Goal: Information Seeking & Learning: Learn about a topic

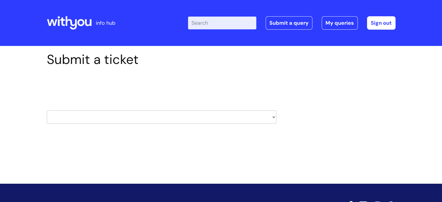
click at [132, 120] on select "HR / People IT and Support Clinical Drug Alerts Finance Accounts Data Support T…" at bounding box center [161, 116] width 229 height 13
click at [95, 116] on select "HR / People IT and Support Clinical Drug Alerts Finance Accounts Data Support T…" at bounding box center [161, 116] width 229 height 13
select select "safeguarding"
click at [47, 110] on select "HR / People IT and Support Clinical Drug Alerts Finance Accounts Data Support T…" at bounding box center [161, 116] width 229 height 13
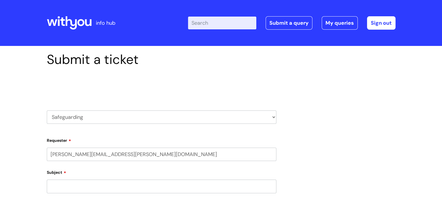
click at [107, 112] on select "HR / People IT and Support Clinical Drug Alerts Finance Accounts Data Support T…" at bounding box center [161, 116] width 229 height 13
select select "clinical_drug_alerts"
click at [47, 110] on select "HR / People IT and Support Clinical Drug Alerts Finance Accounts Data Support T…" at bounding box center [161, 116] width 229 height 13
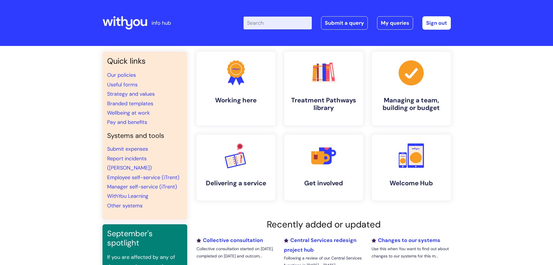
click at [263, 35] on div "Enter your search term here... Search Submit a query My queries Welcome Leanna …" at bounding box center [320, 23] width 262 height 34
click at [269, 20] on input "Enter your search term here..." at bounding box center [278, 23] width 68 height 13
type input "courses and qualif"
click button "Search" at bounding box center [0, 0] width 0 height 0
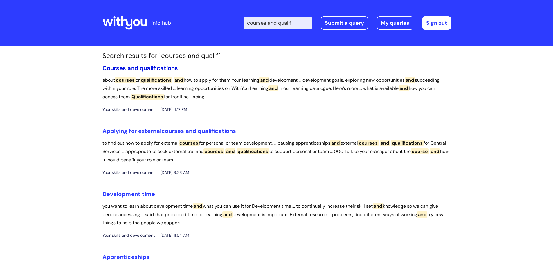
click at [136, 65] on span "and" at bounding box center [132, 68] width 11 height 8
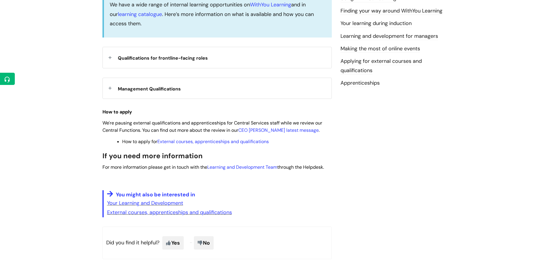
scroll to position [203, 0]
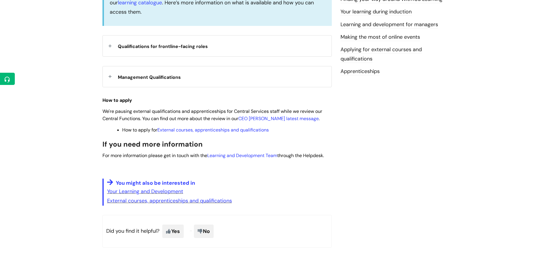
click at [147, 89] on div "Use this to Learn about courses or qualifications and how to apply for them You…" at bounding box center [217, 55] width 229 height 299
click at [154, 75] on span "Management Qualifications" at bounding box center [149, 77] width 63 height 6
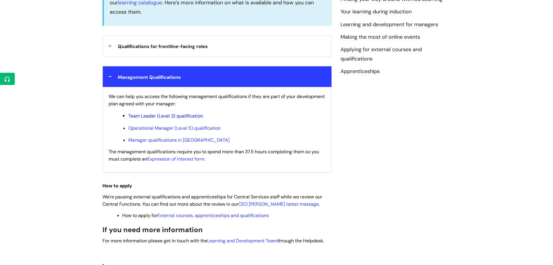
click at [169, 115] on link "Team Leader (Level 3) qualification" at bounding box center [165, 116] width 75 height 6
click at [172, 129] on link "Operational Manager (Level 5) qualification" at bounding box center [174, 128] width 92 height 6
click at [131, 140] on link "Manager qualifications in Scotland" at bounding box center [178, 140] width 101 height 6
